Goal: Task Accomplishment & Management: Use online tool/utility

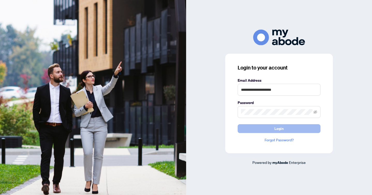
click at [287, 127] on button "Login" at bounding box center [279, 128] width 83 height 9
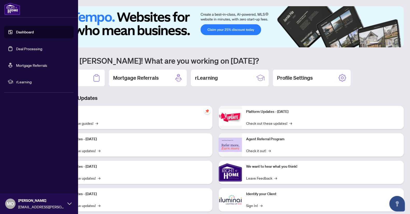
click at [26, 49] on link "Deal Processing" at bounding box center [29, 48] width 26 height 5
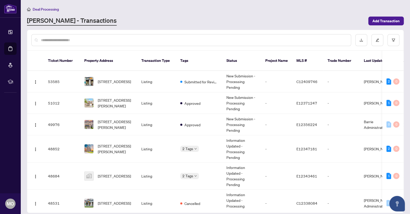
click at [198, 40] on input "text" at bounding box center [194, 40] width 306 height 6
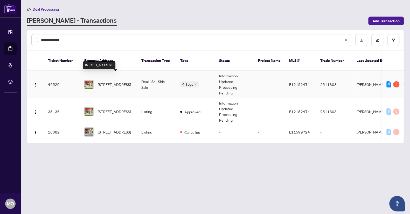
type input "**********"
click at [110, 82] on span "[STREET_ADDRESS]" at bounding box center [114, 85] width 33 height 6
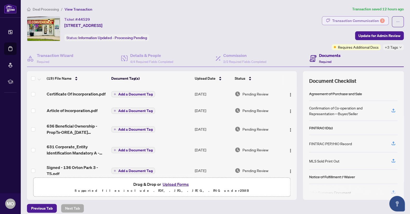
click at [362, 18] on div "Transaction Communication 3" at bounding box center [358, 21] width 52 height 8
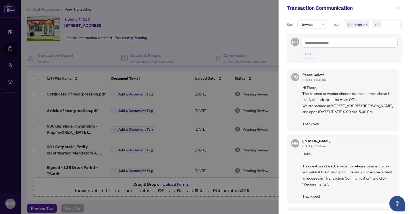
click at [400, 7] on icon "close" at bounding box center [398, 8] width 4 height 4
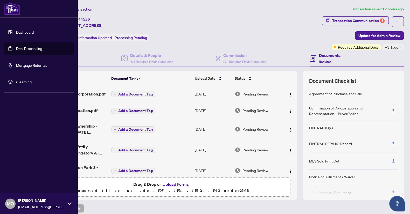
click at [29, 49] on link "Deal Processing" at bounding box center [29, 48] width 26 height 5
